Goal: Task Accomplishment & Management: Manage account settings

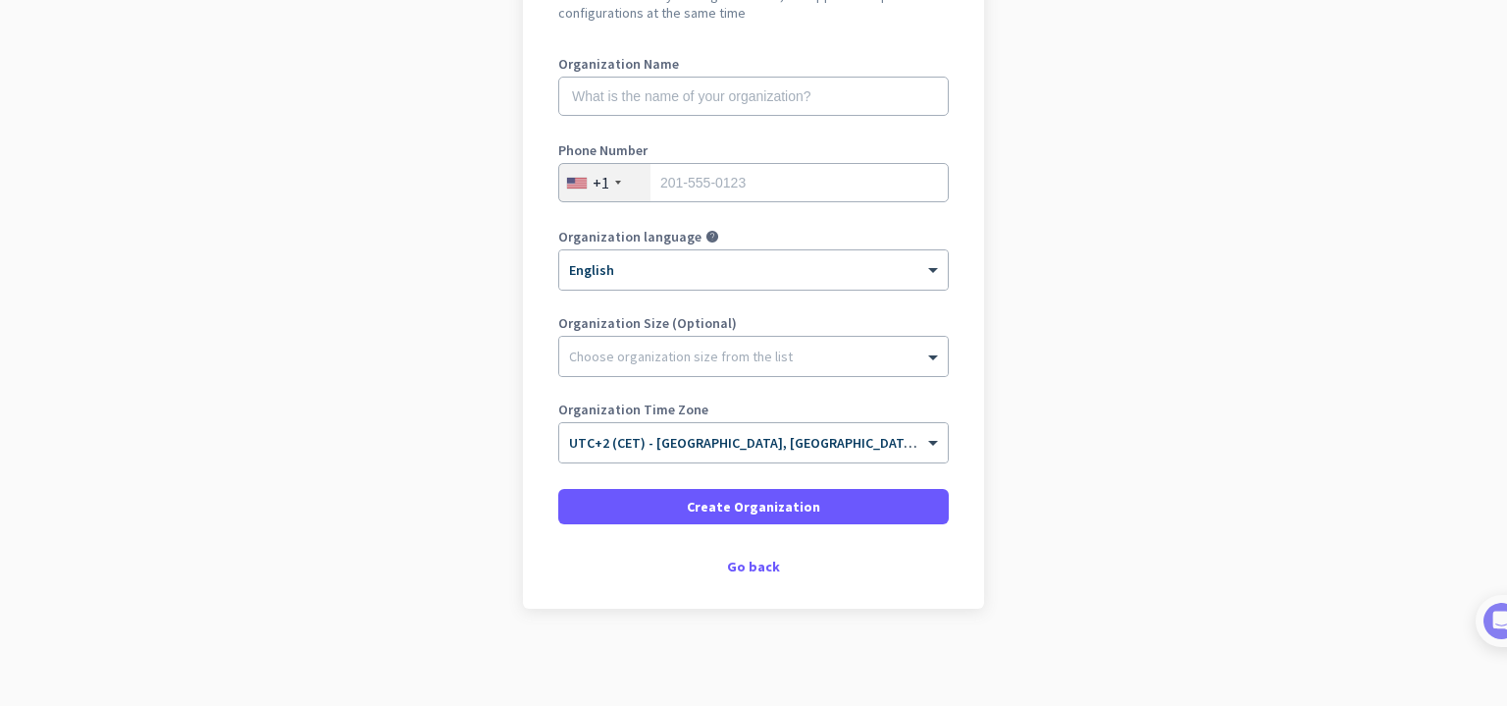
scroll to position [243, 0]
click at [758, 559] on div "Go back" at bounding box center [753, 566] width 391 height 14
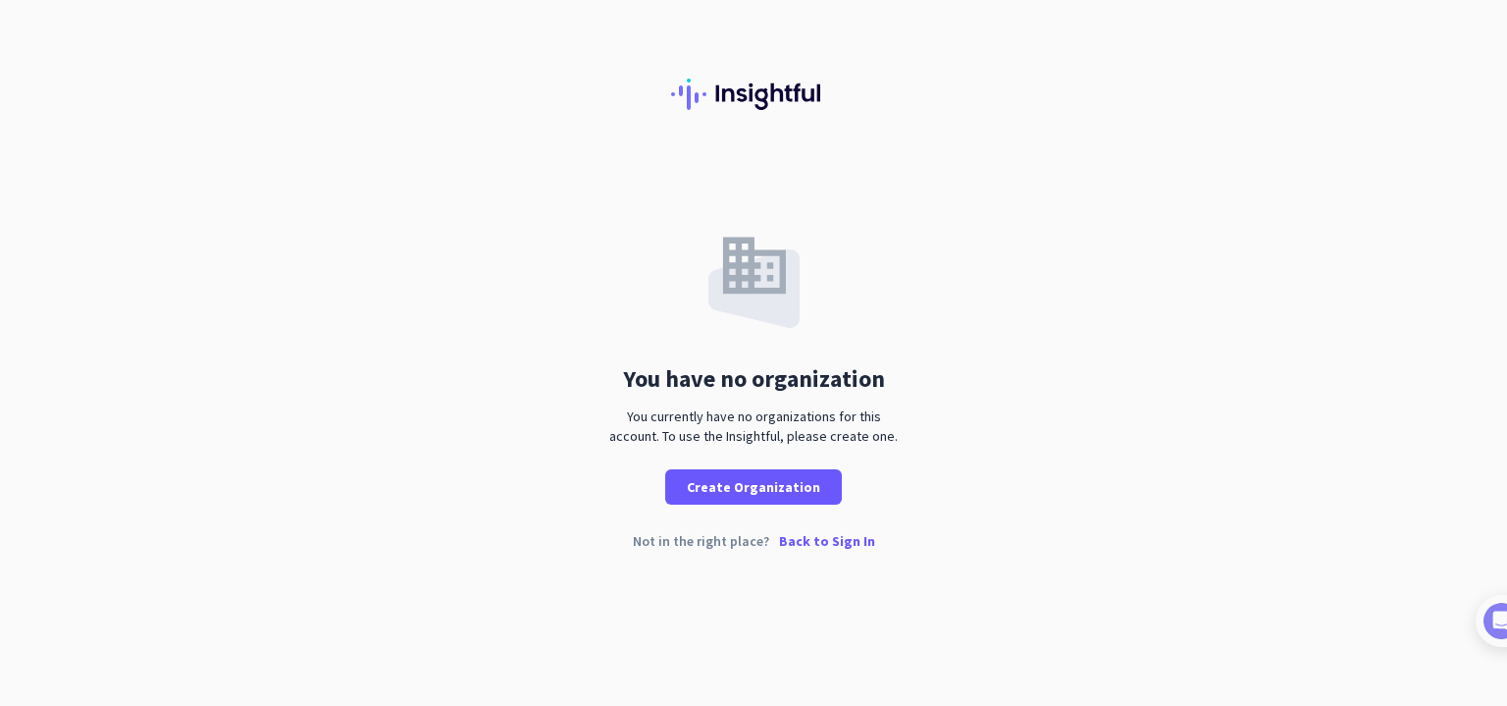
click at [750, 566] on div "You have no organization You currently have no organizations for this account. …" at bounding box center [753, 353] width 1507 height 706
click at [849, 540] on p "Back to Sign In" at bounding box center [827, 541] width 96 height 14
